Goal: Complete application form

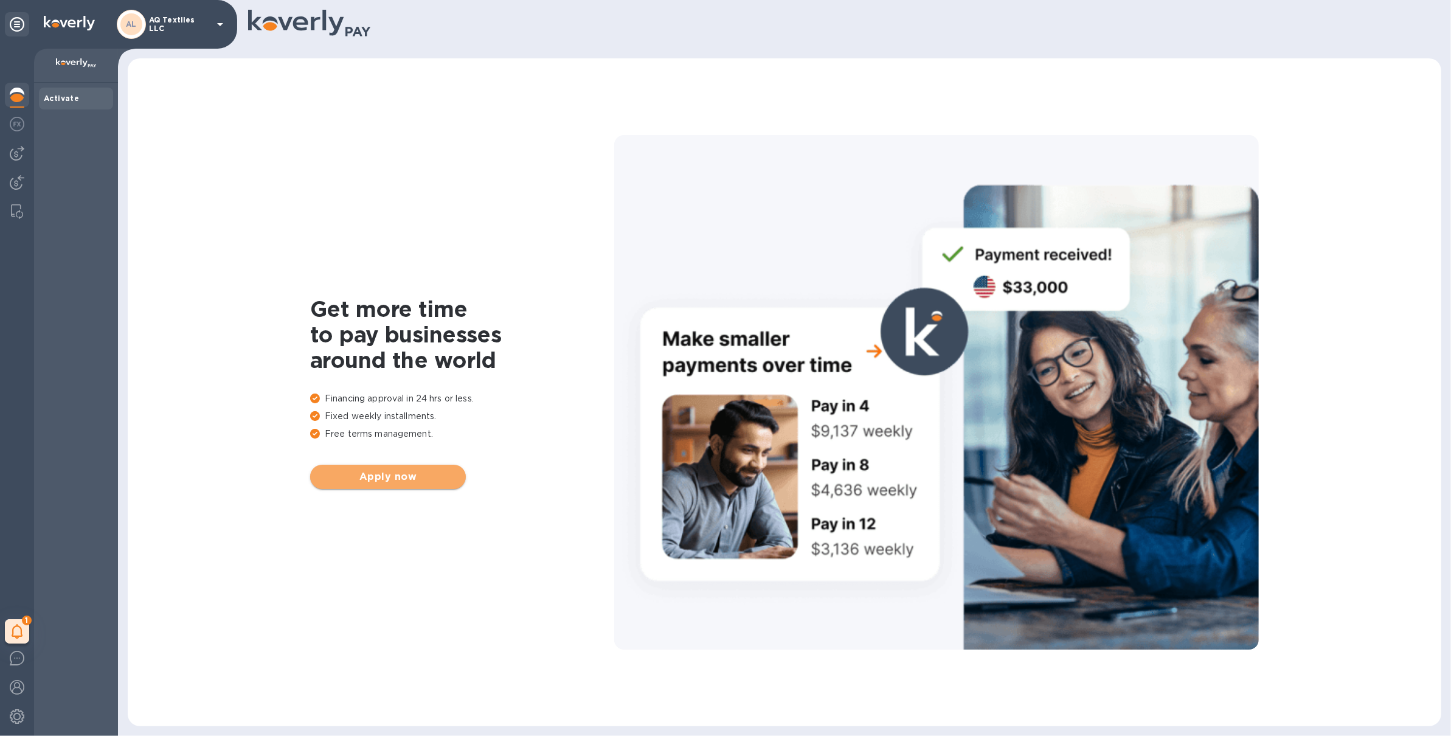
click at [420, 482] on span "Apply now" at bounding box center [388, 477] width 136 height 15
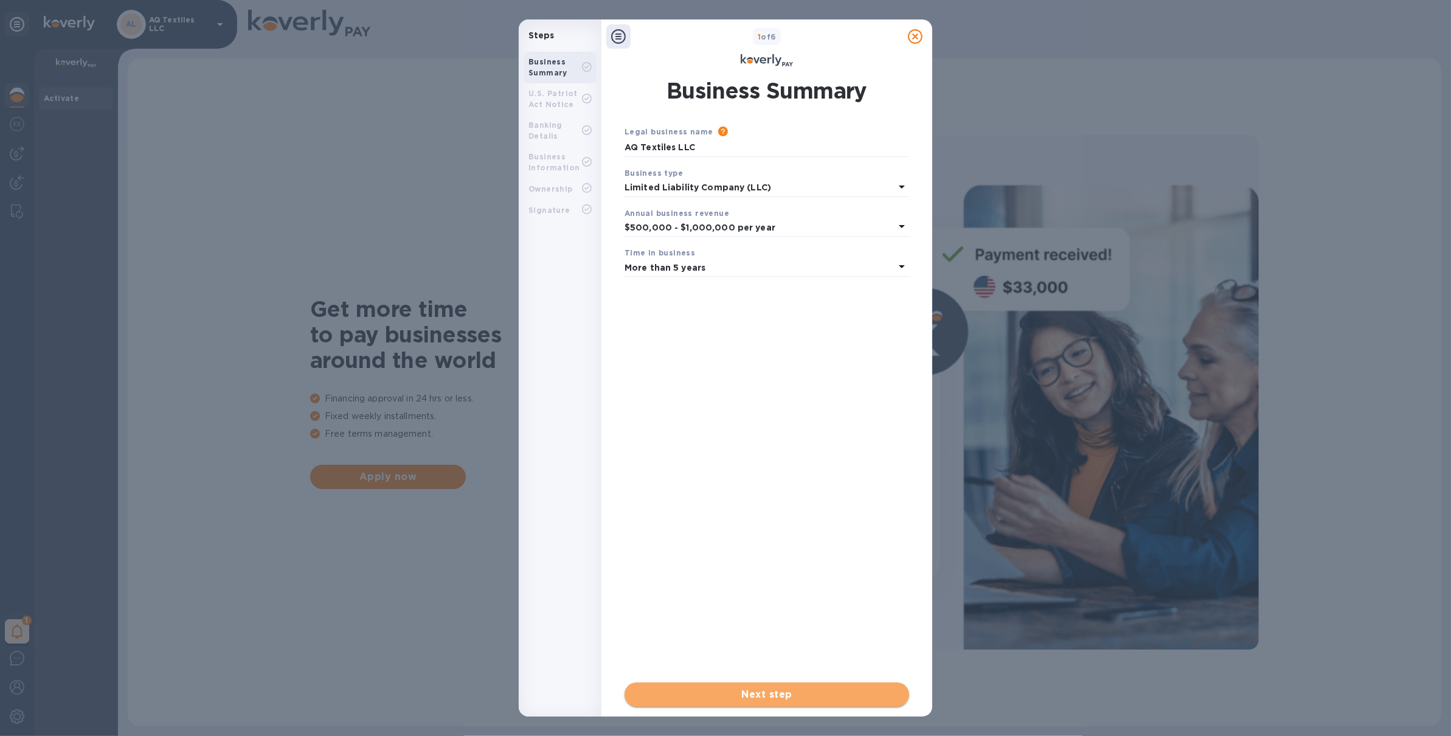
click at [805, 701] on span "Next step" at bounding box center [766, 694] width 265 height 15
